Goal: Navigation & Orientation: Find specific page/section

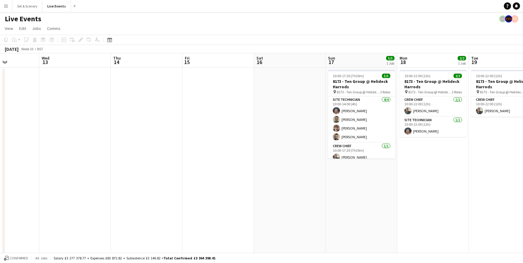
drag, startPoint x: 352, startPoint y: 113, endPoint x: 30, endPoint y: 109, distance: 322.4
click at [31, 109] on app-calendar-viewport "Sun 10 8/8 1 Job Mon 11 Tue 12 Wed 13 Thu 14 Fri 15 Sat 16 Sun 17 5/5 1 Job Mon…" at bounding box center [261, 227] width 523 height 349
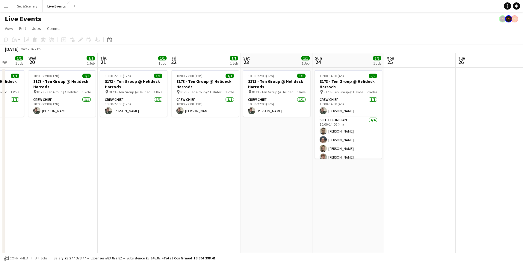
drag, startPoint x: 414, startPoint y: 168, endPoint x: 33, endPoint y: 169, distance: 380.4
click at [34, 169] on app-calendar-viewport "Sat 16 Sun 17 5/5 1 Job Mon 18 2/2 1 Job Tue 19 1/1 1 Job Wed 20 1/1 1 Job Thu …" at bounding box center [261, 227] width 523 height 349
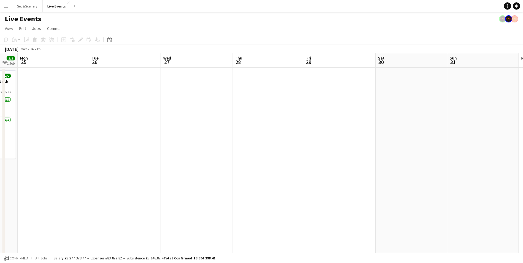
drag, startPoint x: 453, startPoint y: 183, endPoint x: 92, endPoint y: 171, distance: 360.8
click at [78, 171] on app-calendar-viewport "Thu 21 1/1 1 Job Fri 22 1/1 1 Job Sat 23 1/1 1 Job Sun 24 5/5 1 Job Mon 25 Tue …" at bounding box center [261, 227] width 523 height 349
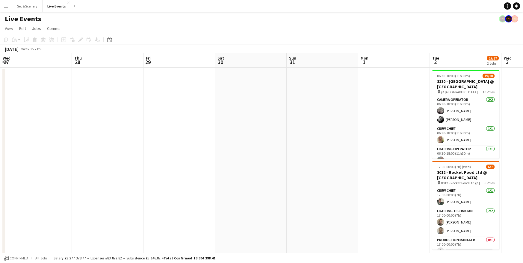
scroll to position [0, 218]
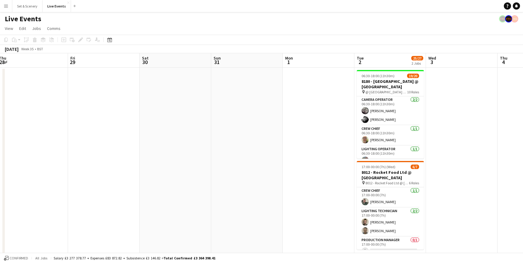
drag, startPoint x: 430, startPoint y: 177, endPoint x: 216, endPoint y: 171, distance: 214.4
click at [216, 171] on app-calendar-viewport "Mon 25 Tue 26 Wed 27 Thu 28 Fri 29 Sat 30 Sun 31 Mon 1 Tue 2 25/27 2 Jobs Wed 3…" at bounding box center [261, 227] width 523 height 349
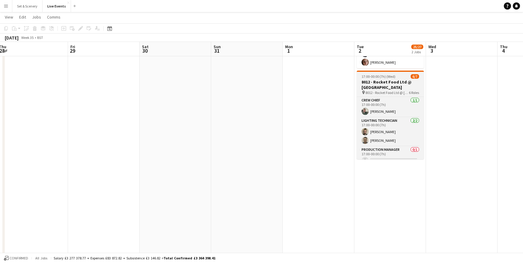
scroll to position [0, 0]
